Goal: Task Accomplishment & Management: Manage account settings

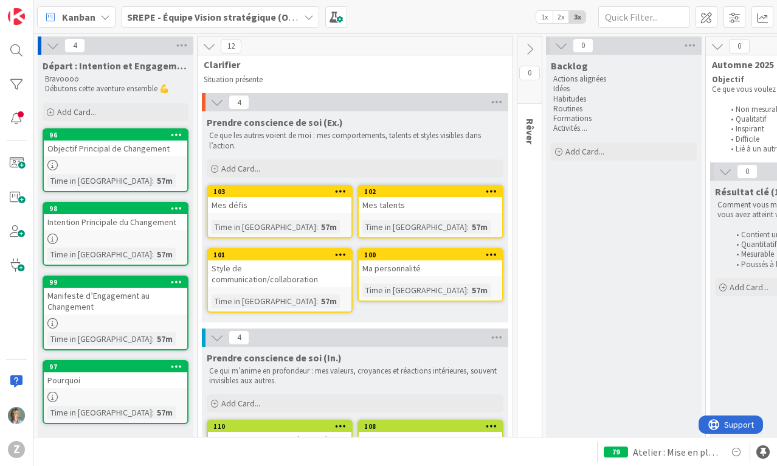
click at [342, 188] on icon at bounding box center [341, 191] width 12 height 9
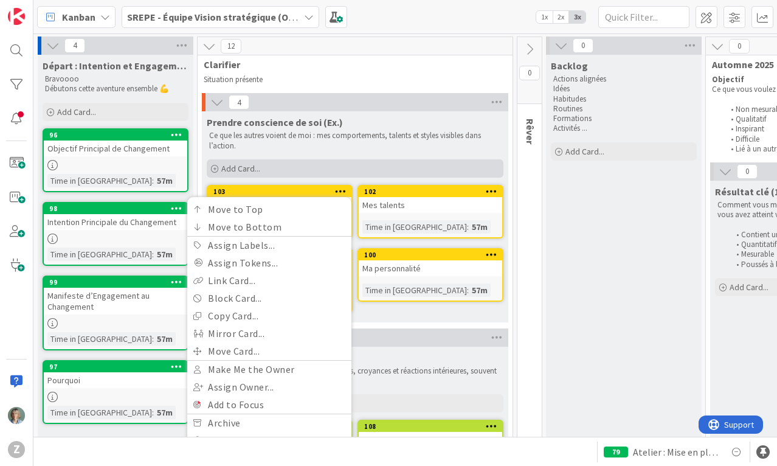
click at [329, 169] on div "Add Card..." at bounding box center [355, 168] width 297 height 18
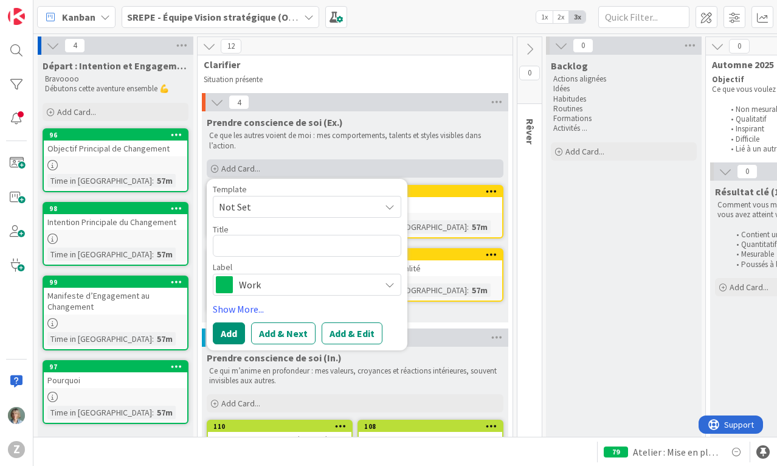
click at [461, 162] on div "Add Card..." at bounding box center [355, 168] width 297 height 18
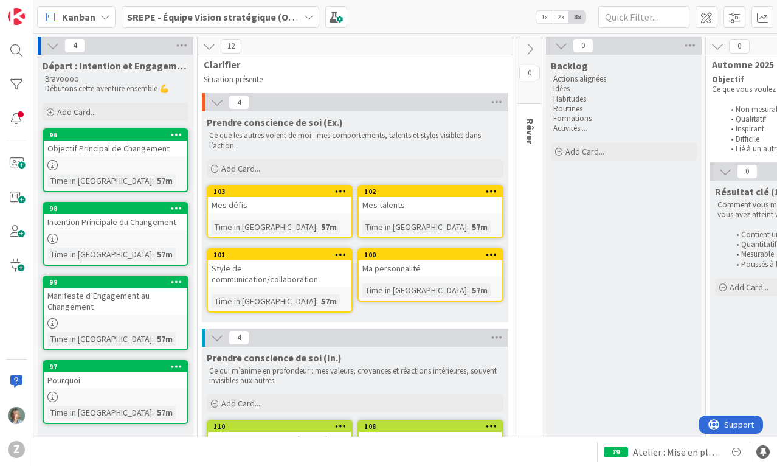
click at [305, 216] on link "103 Move to Top Move to Bottom Assign Labels... Assign Tokens... Link Card... B…" at bounding box center [280, 211] width 146 height 53
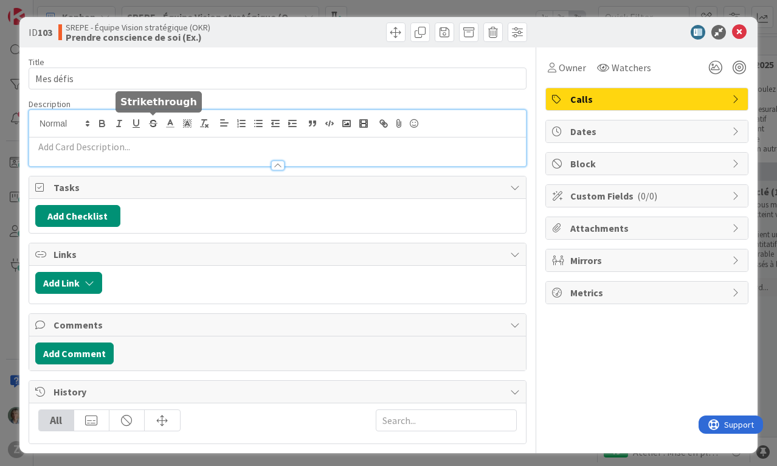
click at [155, 122] on div at bounding box center [277, 138] width 497 height 56
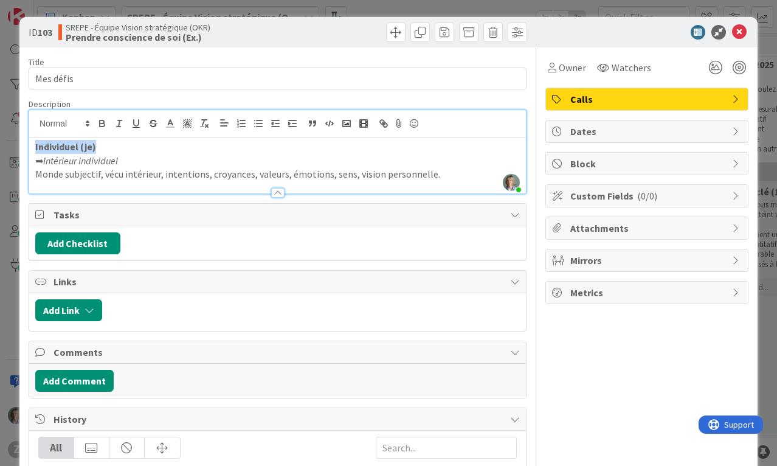
drag, startPoint x: 119, startPoint y: 147, endPoint x: 30, endPoint y: 144, distance: 89.4
click at [30, 144] on div "Individuel (je) ➡ Intérieur individuel Monde subjectif, vécu intérieur, intenti…" at bounding box center [277, 165] width 497 height 56
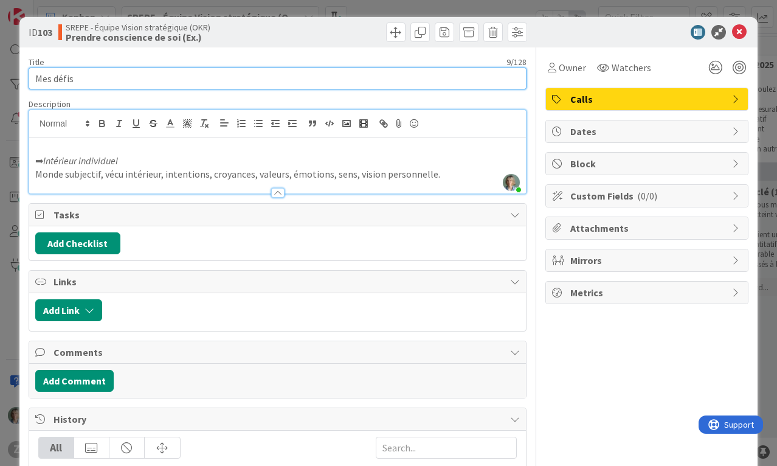
drag, startPoint x: 90, startPoint y: 79, endPoint x: 11, endPoint y: 79, distance: 79.0
click at [11, 79] on div "ID 103 SREPE - Équipe Vision stratégique (OKR) Prendre conscience de soi (Ex.) …" at bounding box center [388, 233] width 777 height 466
paste input "Individuel (je)"
type input "Individuel (je)"
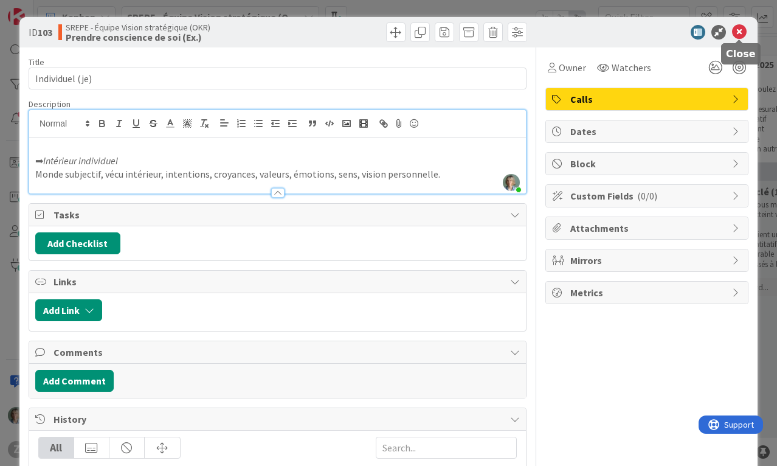
click at [743, 32] on icon at bounding box center [739, 32] width 15 height 15
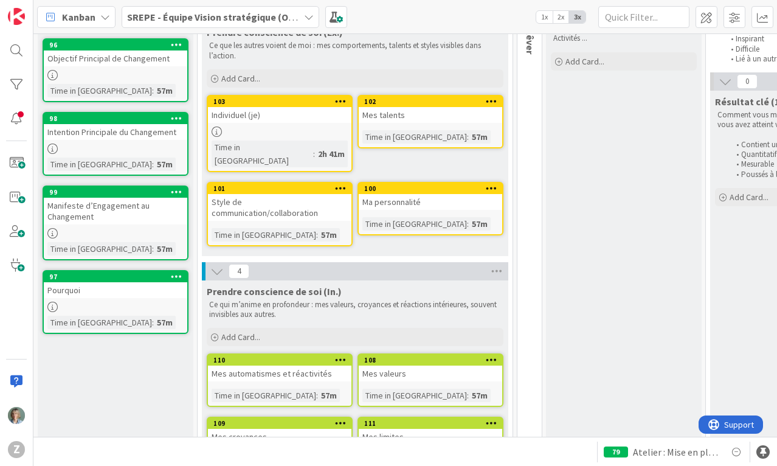
scroll to position [50, 0]
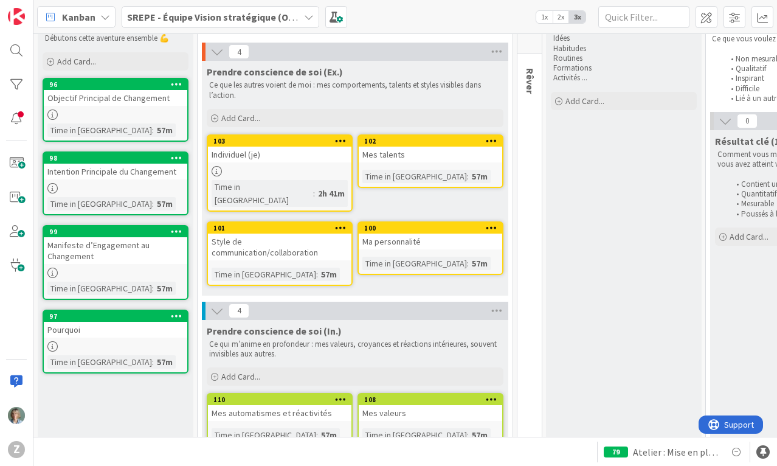
click at [262, 160] on div "Individuel (je)" at bounding box center [279, 154] width 143 height 16
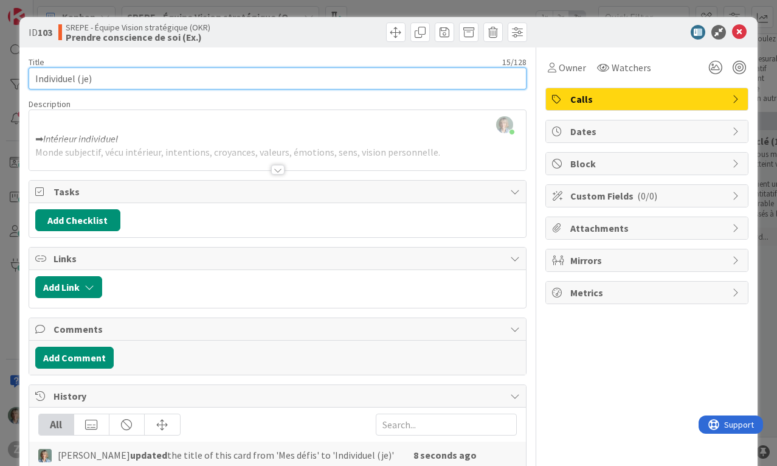
drag, startPoint x: 147, startPoint y: 74, endPoint x: 22, endPoint y: 75, distance: 125.2
click at [22, 75] on div "ID 103 SREPE - Équipe Vision stratégique (OKR) Prendre conscience de soi (Ex.) …" at bounding box center [388, 281] width 738 height 529
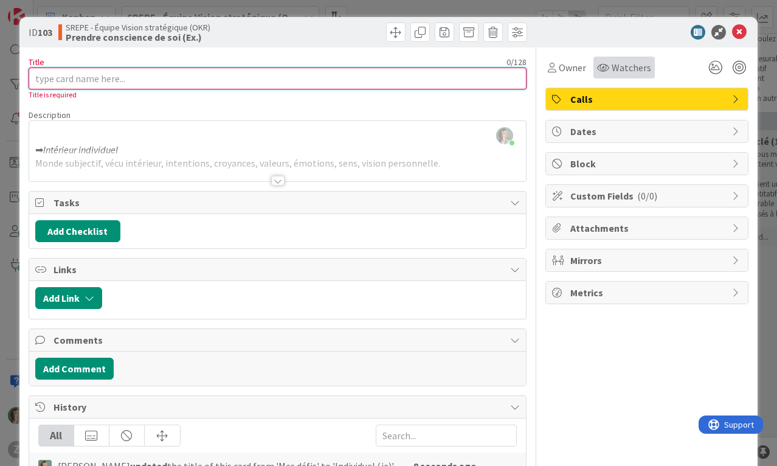
type input "Individuel (je)"
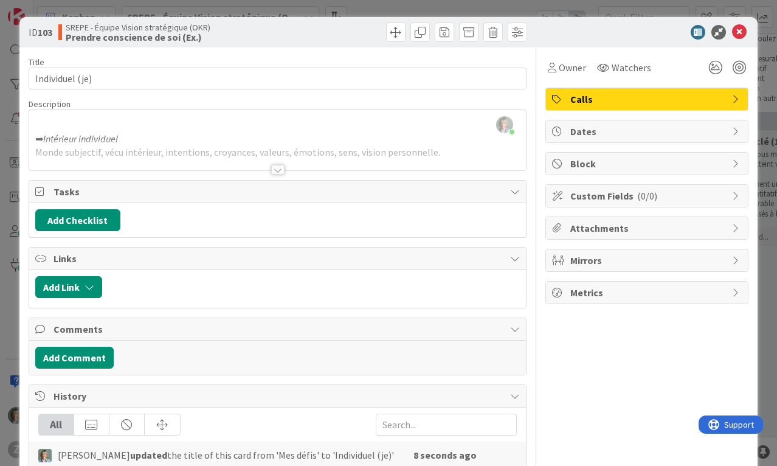
click at [390, 136] on div "Zélia Lefebvre just joined ➡ Intérieur individuel Monde subjectif, vécu intérie…" at bounding box center [277, 140] width 497 height 60
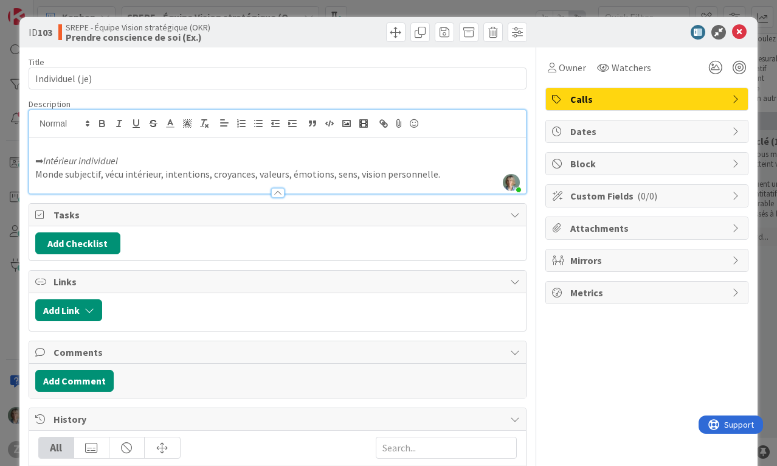
click at [405, 170] on p "Monde subjectif, vécu intérieur, intentions, croyances, valeurs, émotions, sens…" at bounding box center [277, 174] width 484 height 14
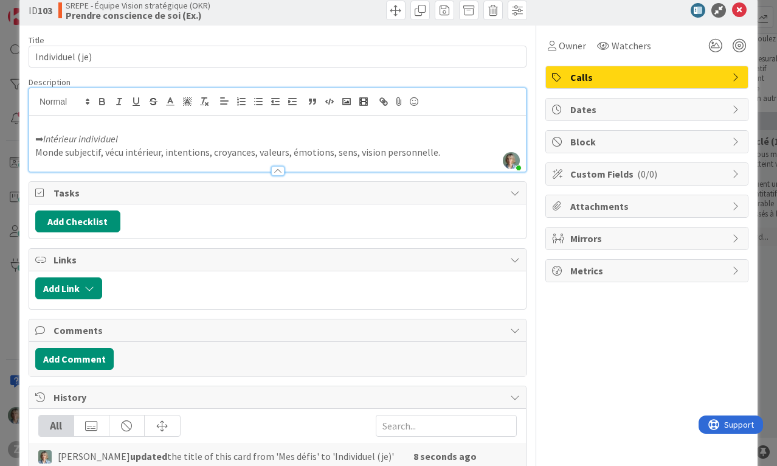
scroll to position [23, 0]
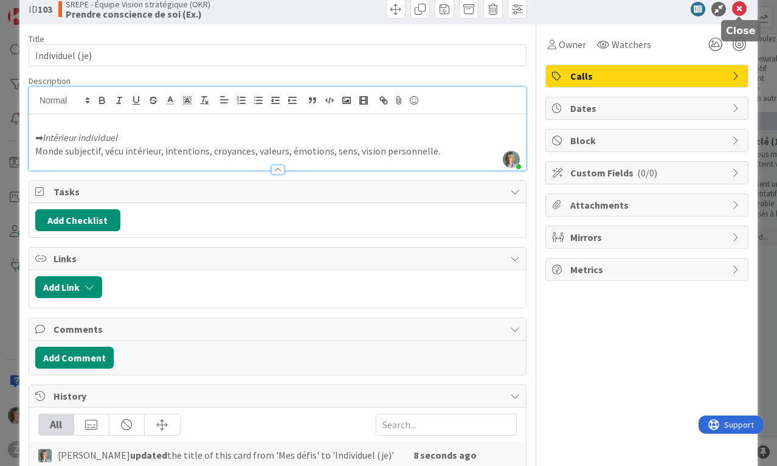
click at [745, 10] on icon at bounding box center [739, 9] width 15 height 15
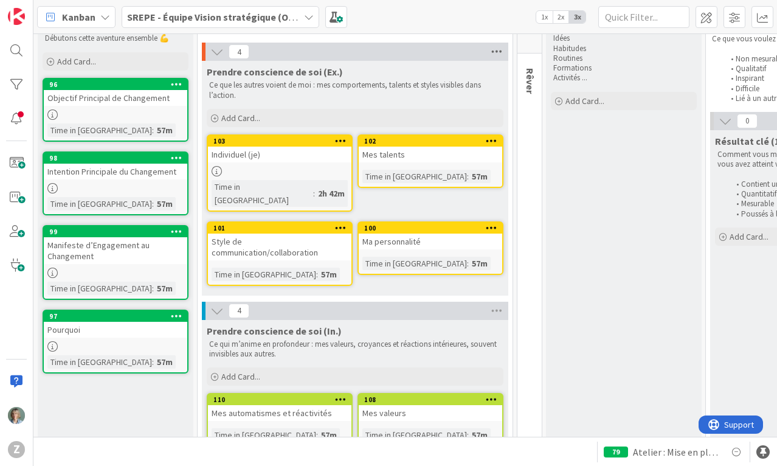
click at [500, 51] on icon at bounding box center [497, 52] width 16 height 18
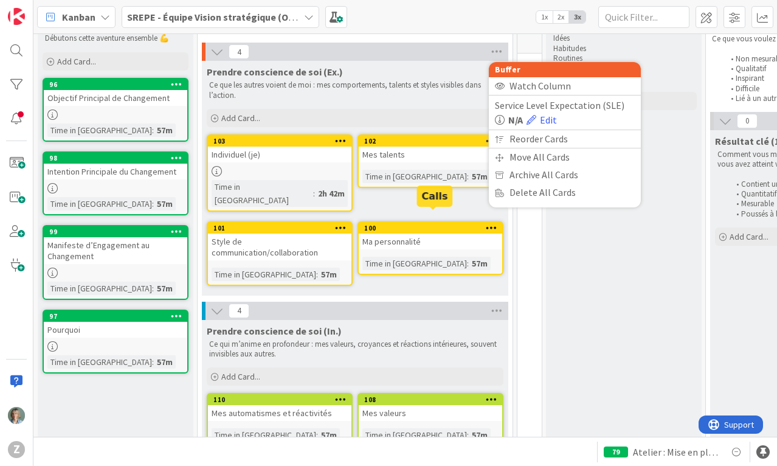
click at [469, 257] on div "57m" at bounding box center [480, 263] width 22 height 13
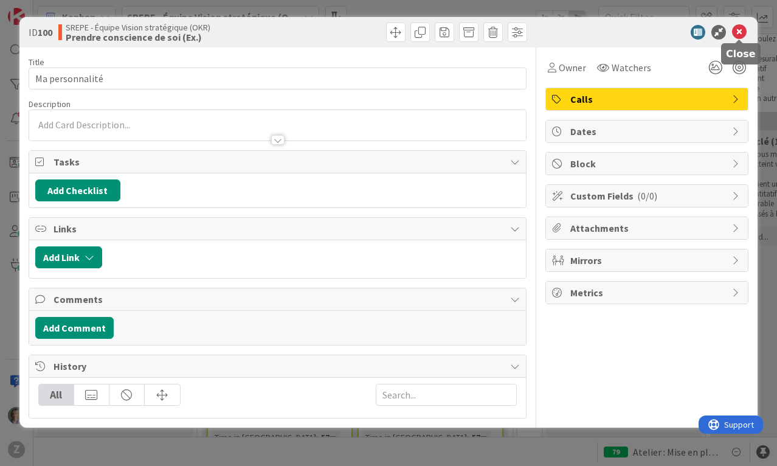
click at [742, 35] on icon at bounding box center [739, 32] width 15 height 15
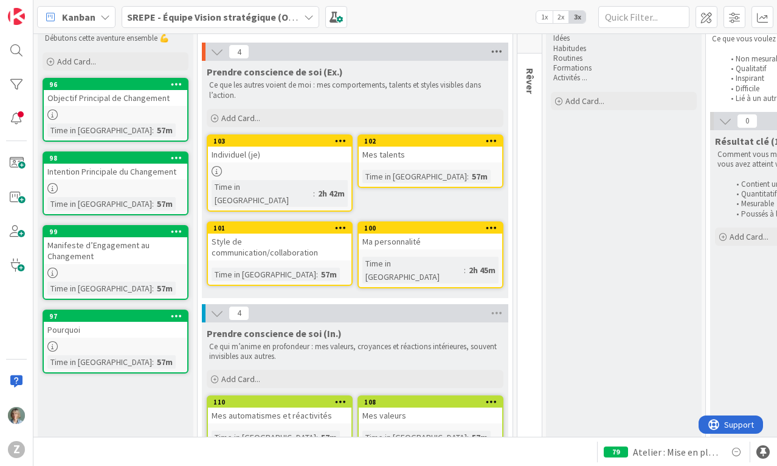
click at [500, 49] on icon at bounding box center [497, 52] width 16 height 18
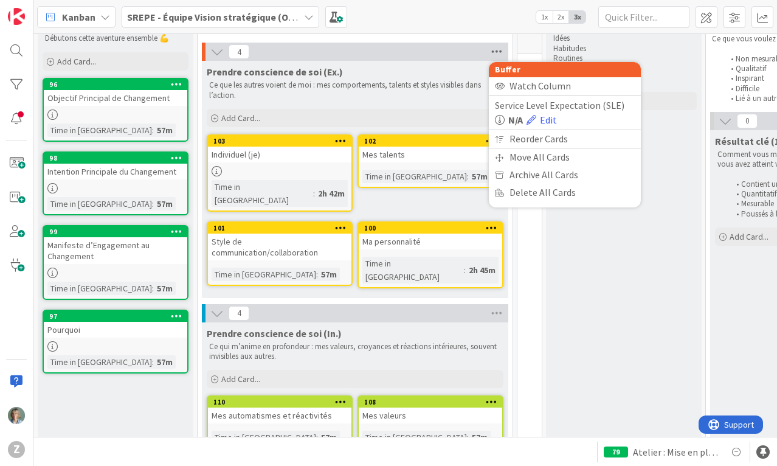
scroll to position [19, 0]
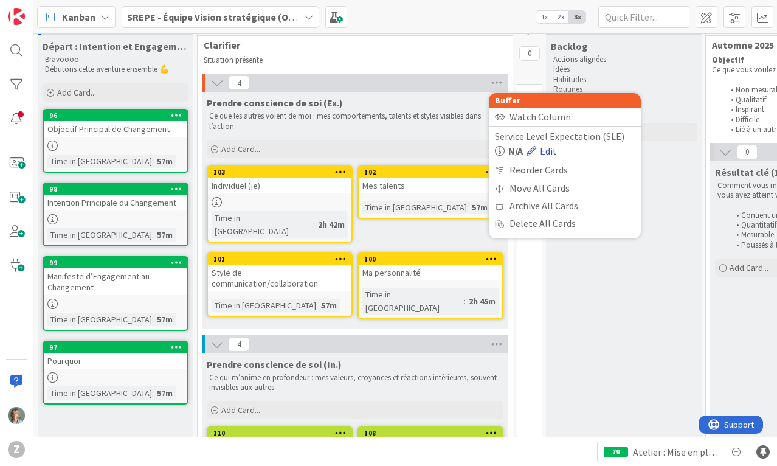
click at [546, 150] on link "Edit" at bounding box center [541, 150] width 30 height 15
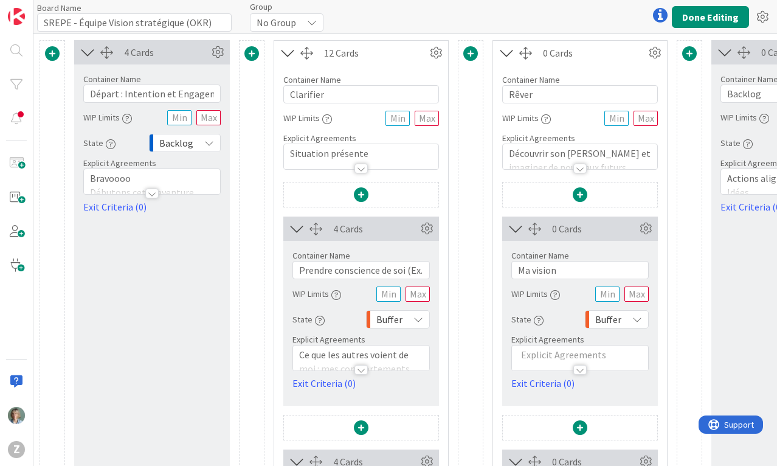
click at [418, 320] on icon at bounding box center [418, 319] width 10 height 10
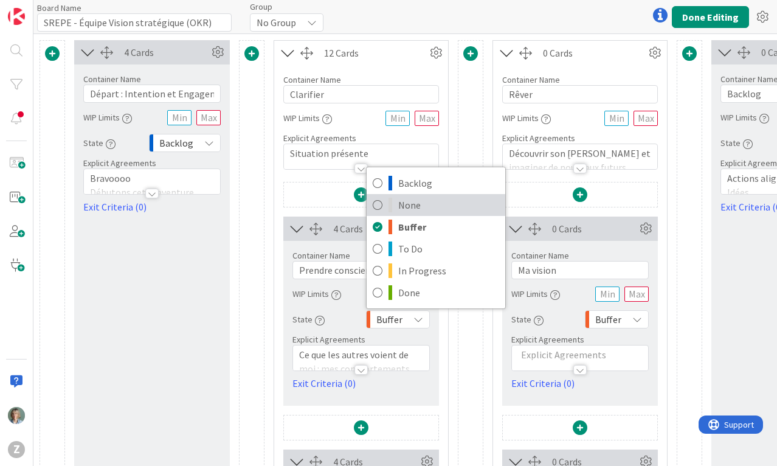
click at [420, 199] on span "None" at bounding box center [448, 205] width 101 height 18
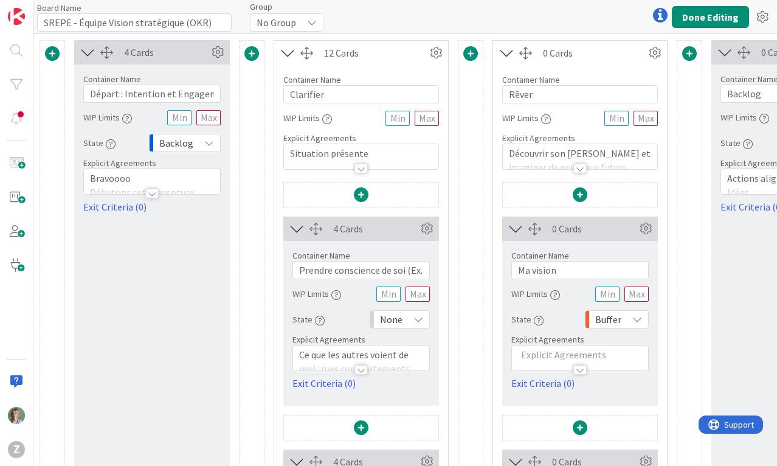
click at [638, 320] on icon at bounding box center [637, 319] width 10 height 10
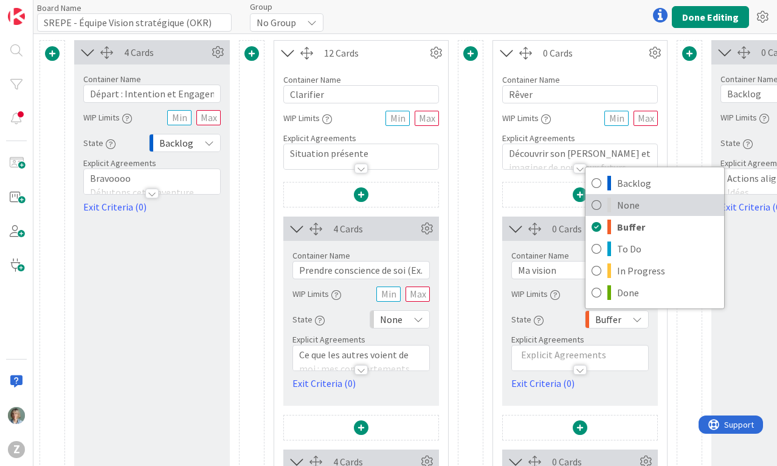
click at [641, 206] on span "None" at bounding box center [667, 205] width 101 height 18
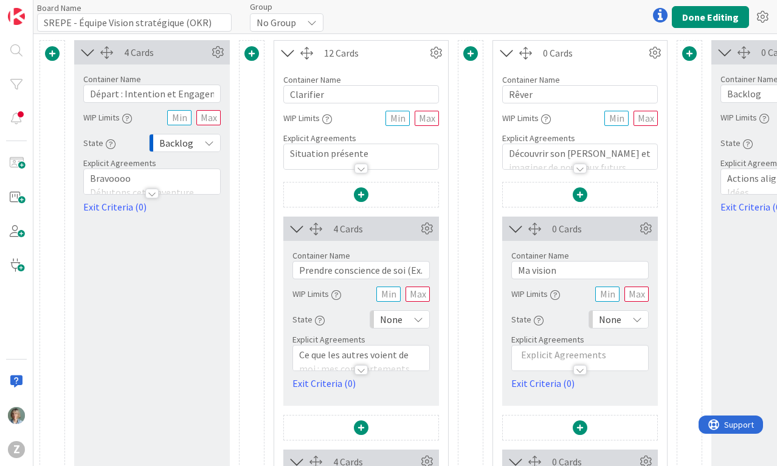
click at [208, 139] on icon at bounding box center [209, 143] width 10 height 10
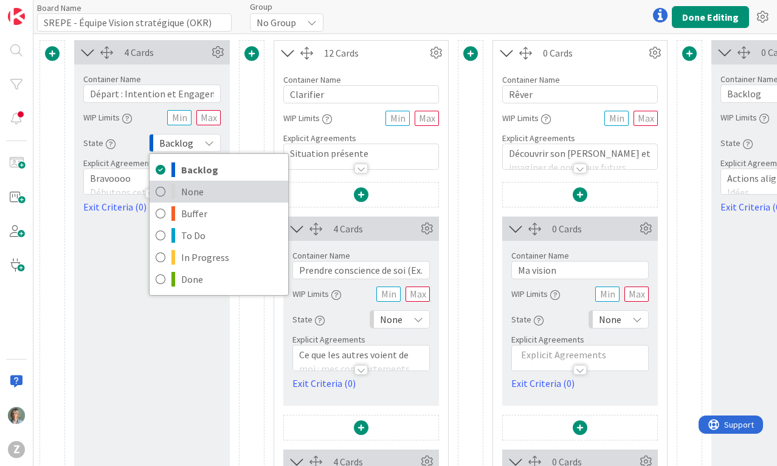
click at [196, 190] on span "None" at bounding box center [231, 191] width 101 height 18
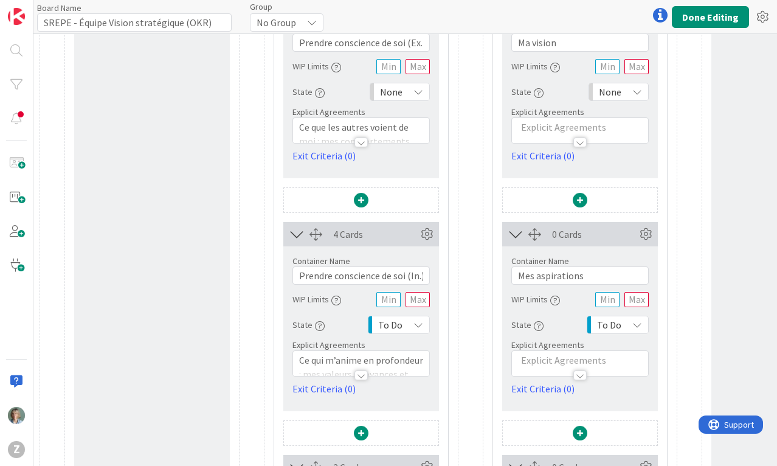
scroll to position [252, 0]
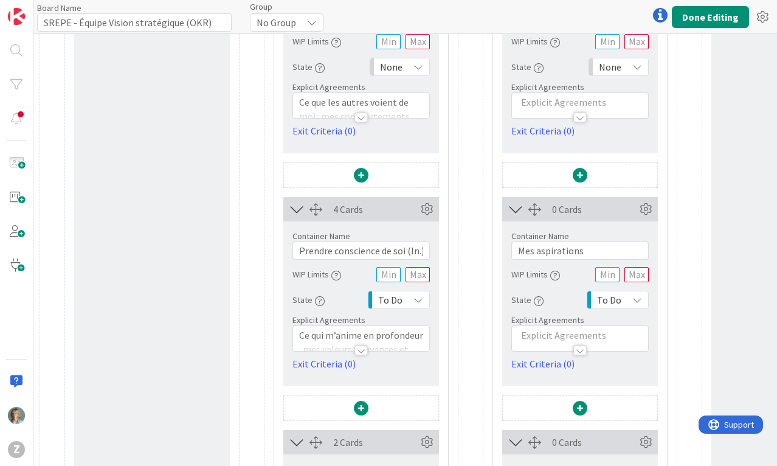
click at [644, 298] on div "To Do" at bounding box center [618, 300] width 62 height 18
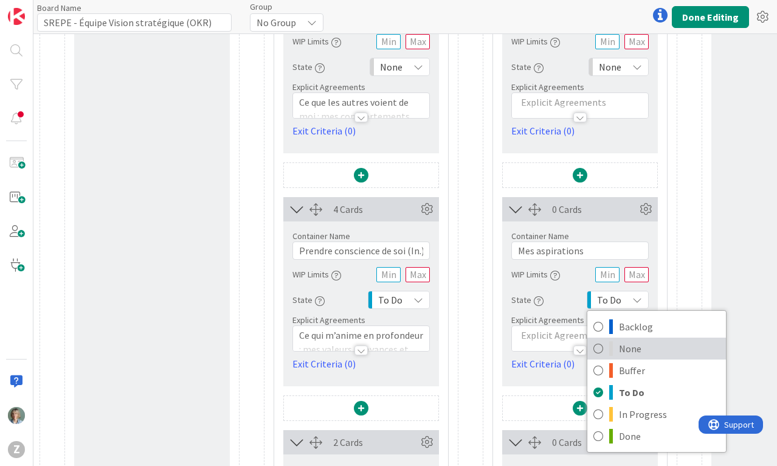
click at [634, 350] on span "None" at bounding box center [669, 348] width 101 height 18
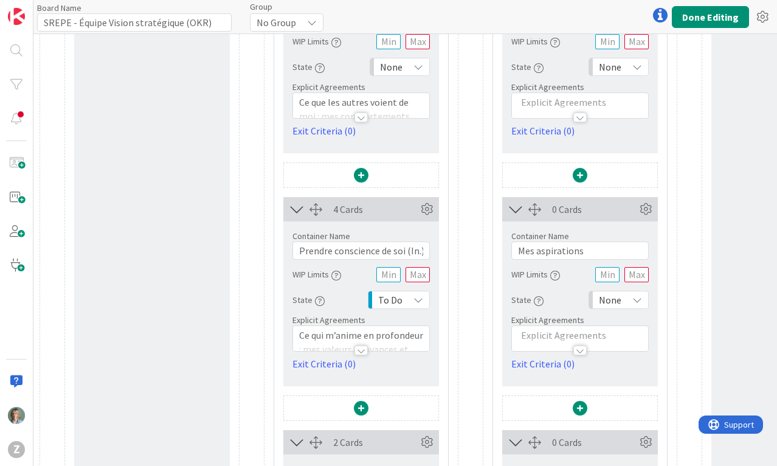
click at [416, 297] on icon at bounding box center [418, 300] width 10 height 10
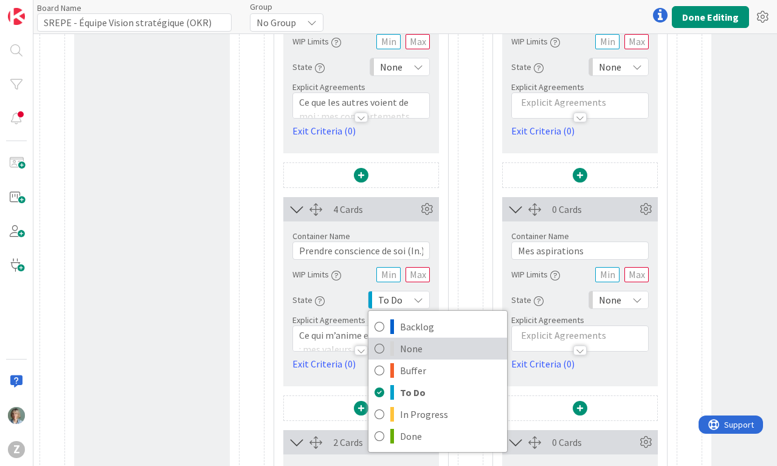
click at [412, 345] on span "None" at bounding box center [450, 348] width 101 height 18
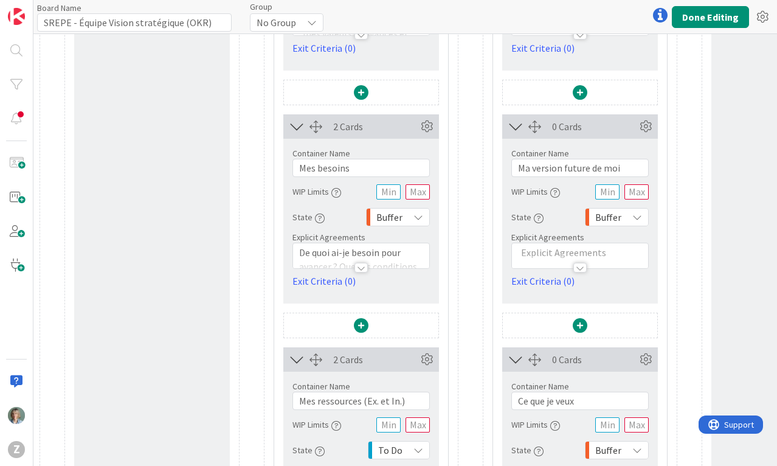
scroll to position [573, 0]
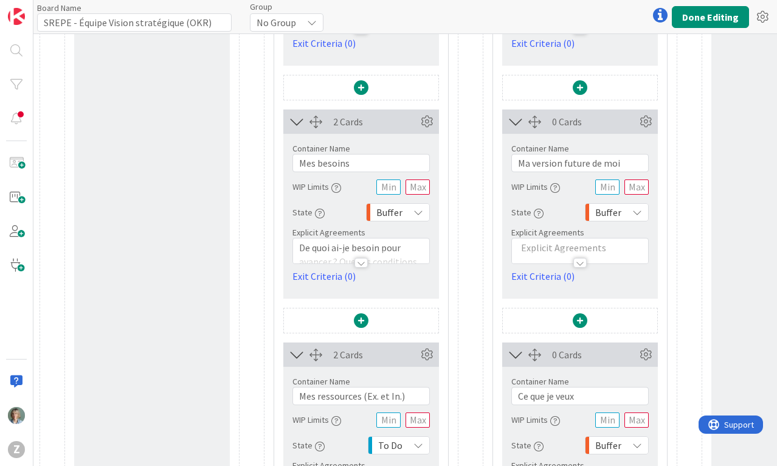
click at [412, 217] on div "Buffer" at bounding box center [398, 212] width 64 height 18
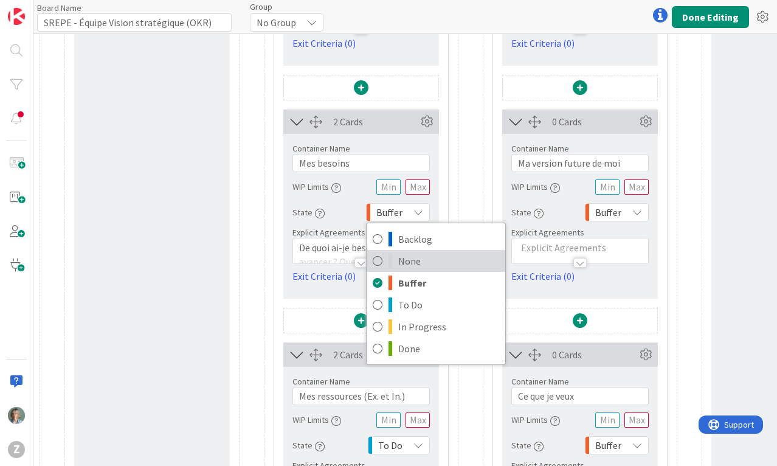
click at [407, 263] on span "None" at bounding box center [448, 261] width 101 height 18
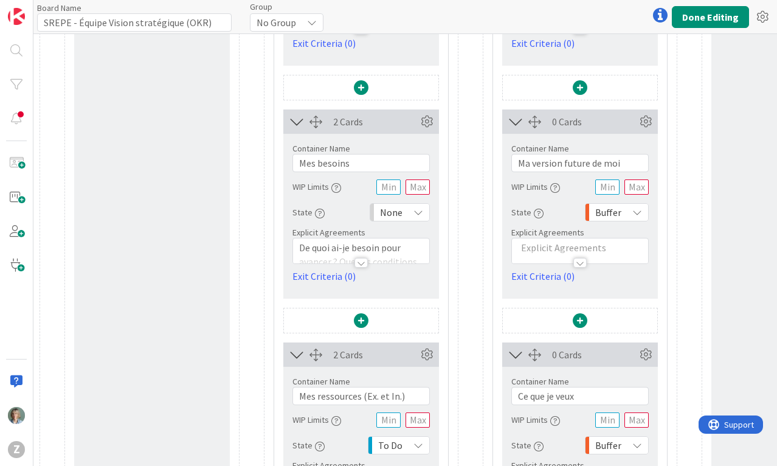
click at [630, 212] on div "Buffer" at bounding box center [617, 212] width 64 height 18
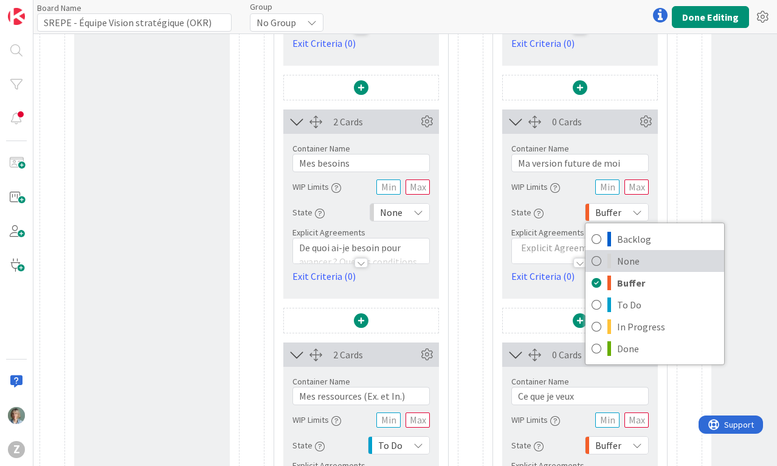
click at [619, 257] on span "None" at bounding box center [667, 261] width 101 height 18
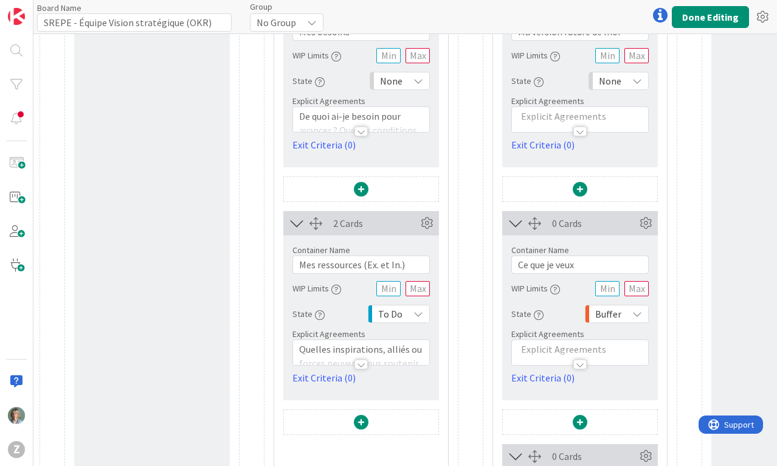
scroll to position [729, 0]
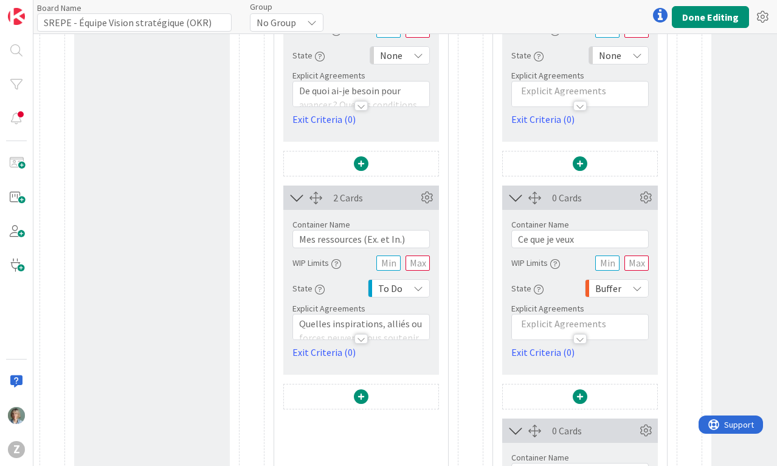
click at [632, 284] on icon at bounding box center [637, 288] width 10 height 10
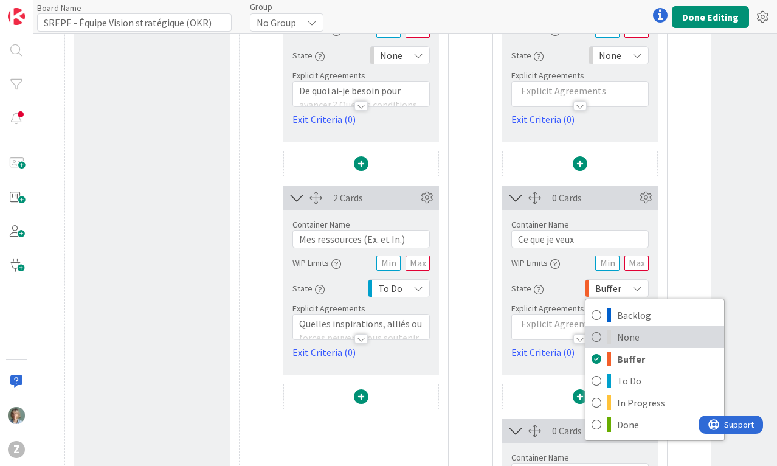
click at [628, 339] on span "None" at bounding box center [667, 337] width 101 height 18
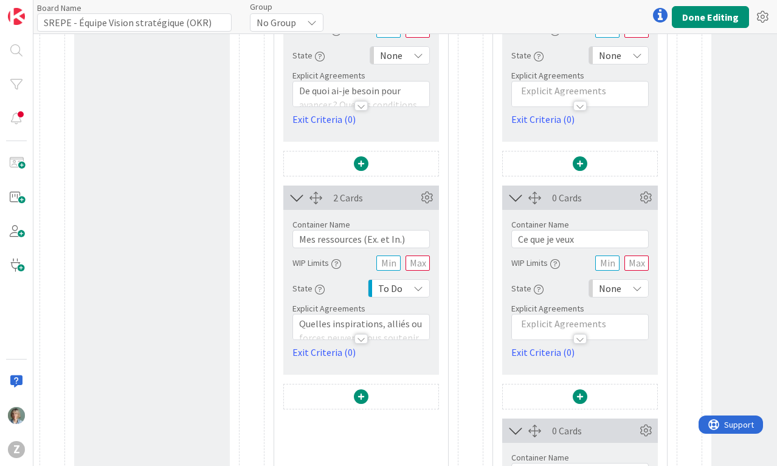
click at [419, 292] on icon at bounding box center [418, 288] width 10 height 10
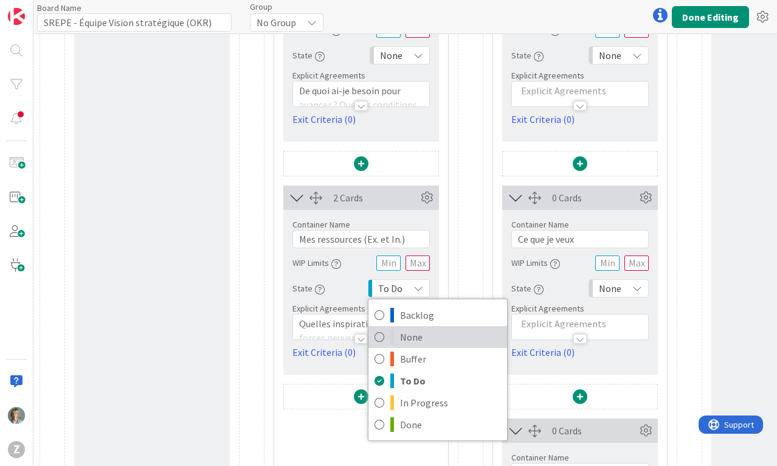
click at [408, 333] on span "None" at bounding box center [450, 337] width 101 height 18
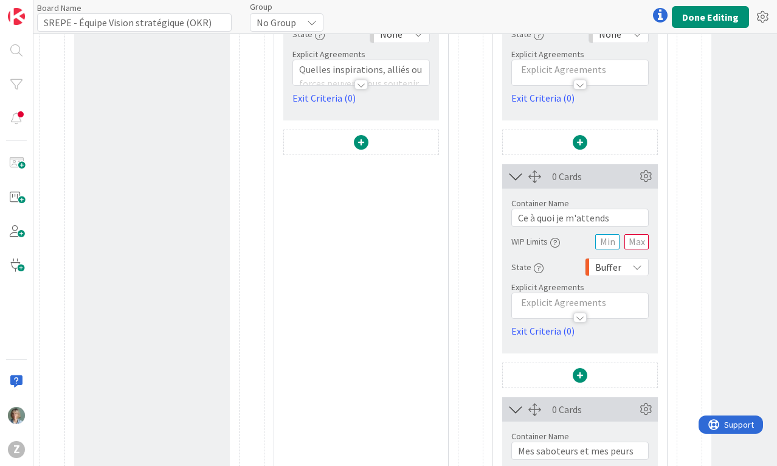
scroll to position [1129, 0]
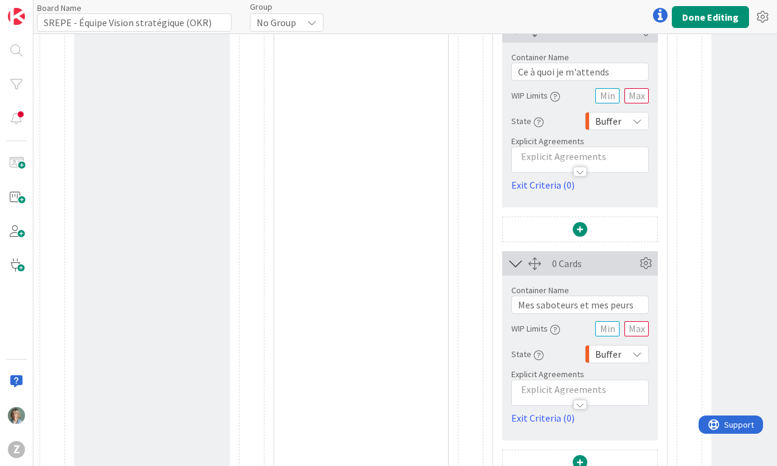
click at [638, 120] on icon at bounding box center [637, 121] width 10 height 10
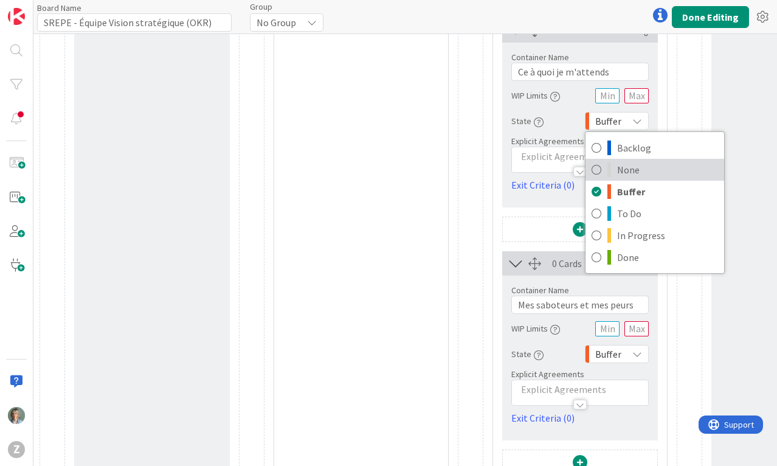
click at [626, 168] on span "None" at bounding box center [667, 169] width 101 height 18
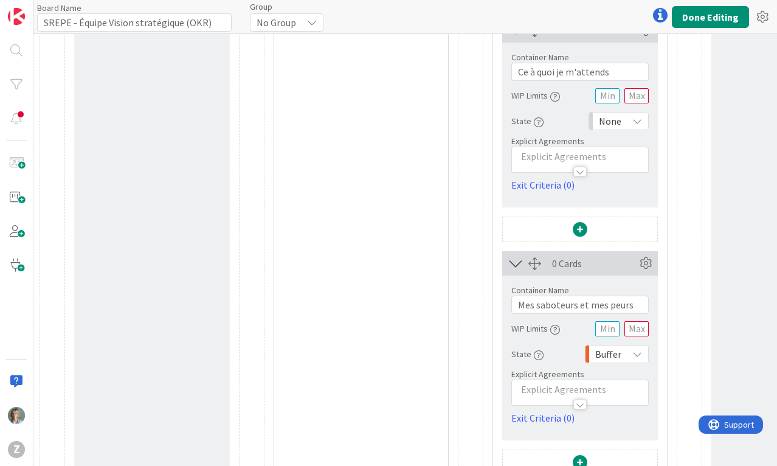
click at [640, 349] on icon at bounding box center [637, 354] width 10 height 10
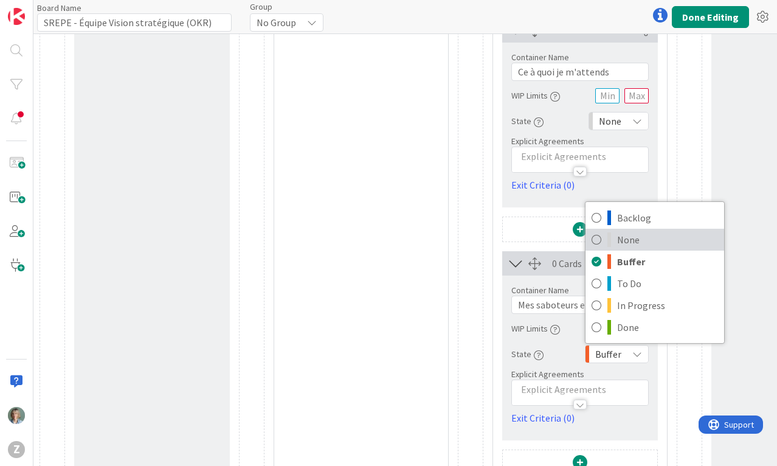
click at [652, 241] on span "None" at bounding box center [667, 239] width 101 height 18
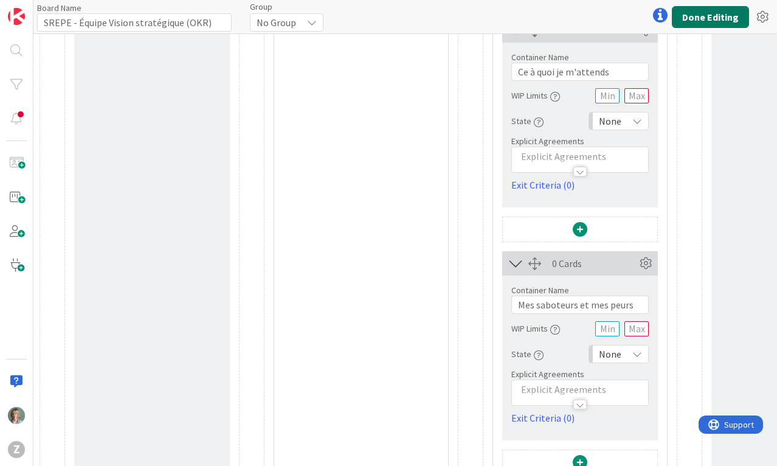
click at [708, 16] on button "Done Editing" at bounding box center [710, 17] width 77 height 22
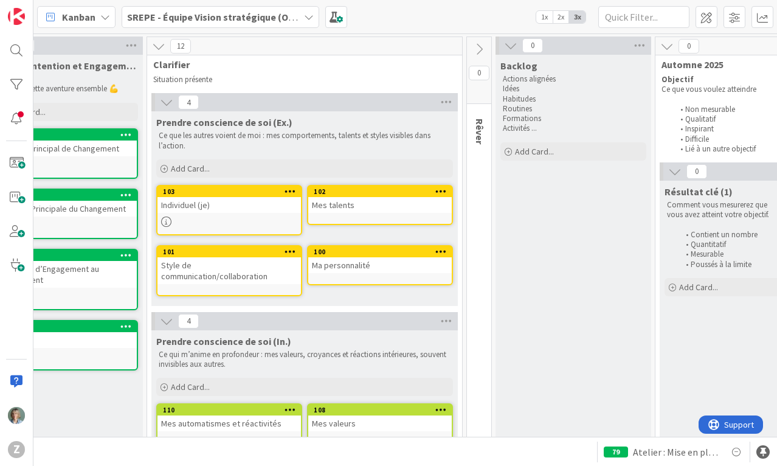
scroll to position [0, 55]
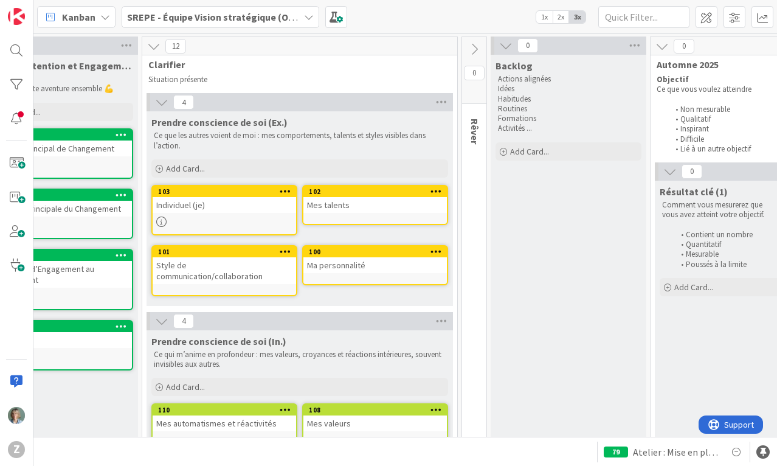
click at [475, 46] on icon at bounding box center [473, 49] width 13 height 13
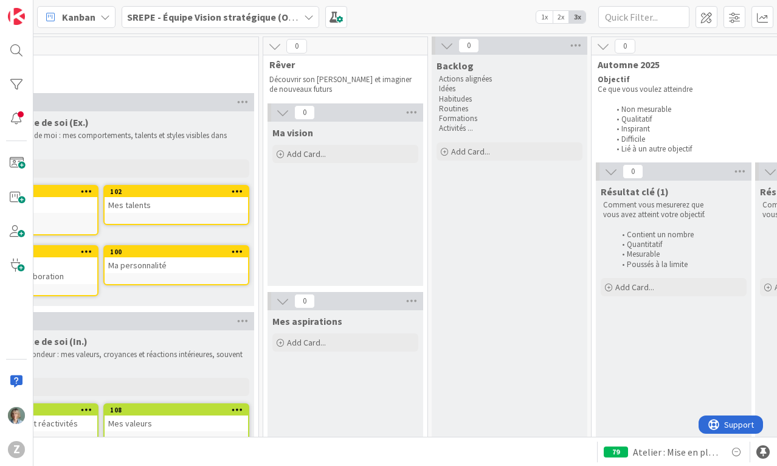
scroll to position [0, 292]
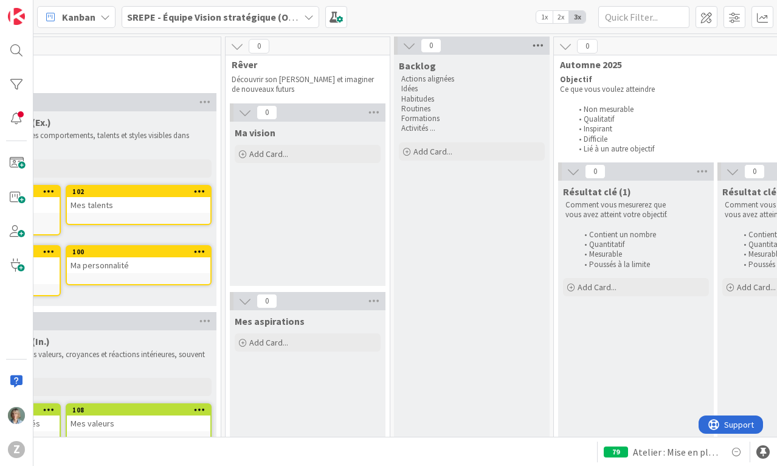
click at [538, 48] on icon at bounding box center [538, 45] width 16 height 18
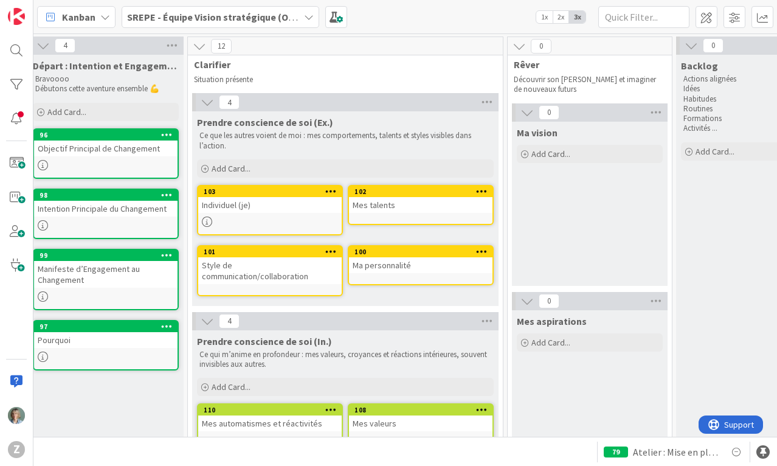
scroll to position [0, 6]
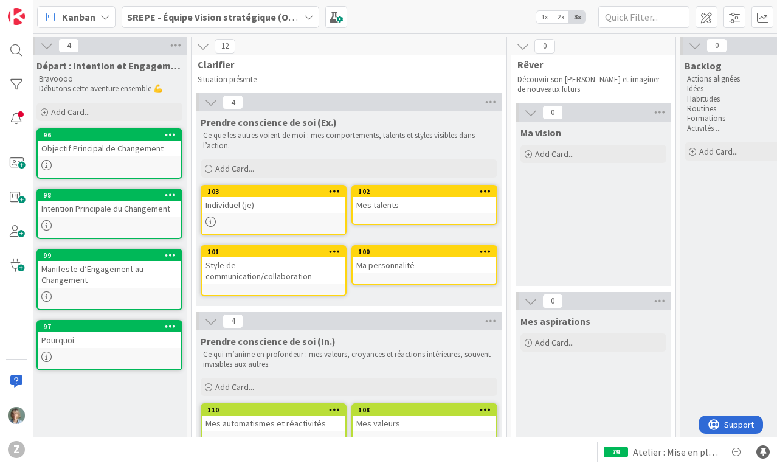
click at [49, 47] on icon at bounding box center [46, 45] width 13 height 13
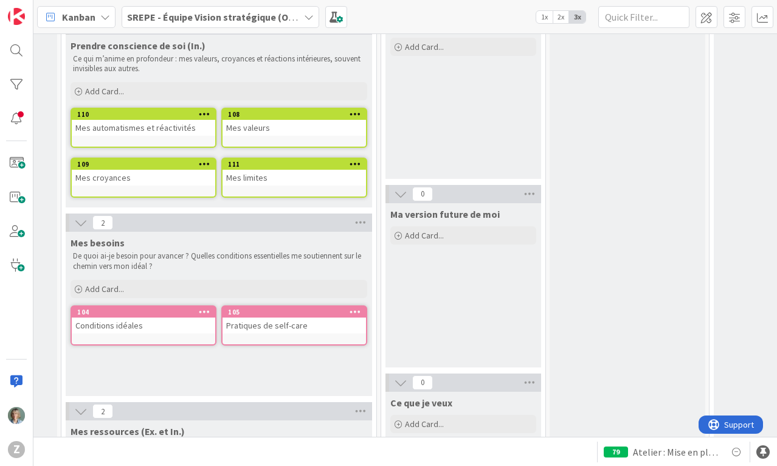
scroll to position [292, 6]
